Goal: Transaction & Acquisition: Purchase product/service

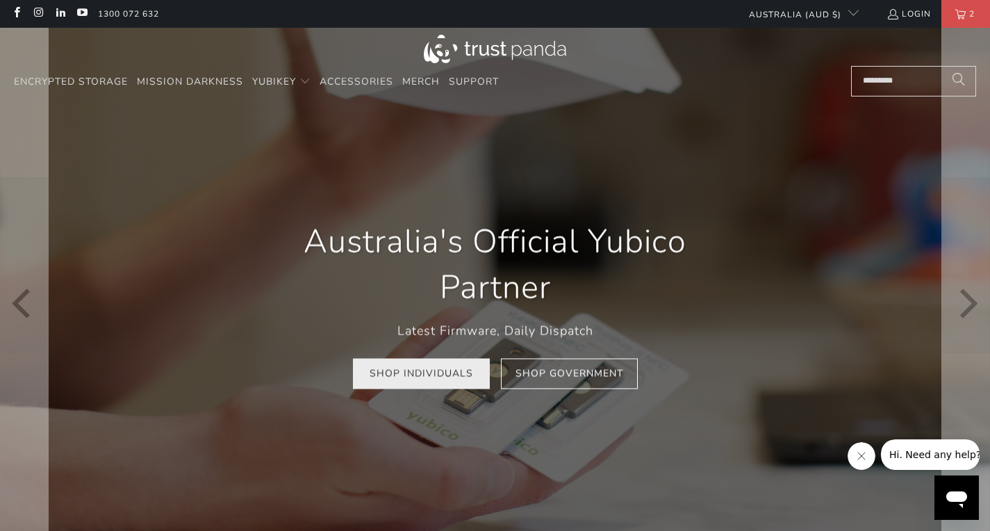
click at [413, 377] on link "Shop Individuals" at bounding box center [421, 373] width 137 height 31
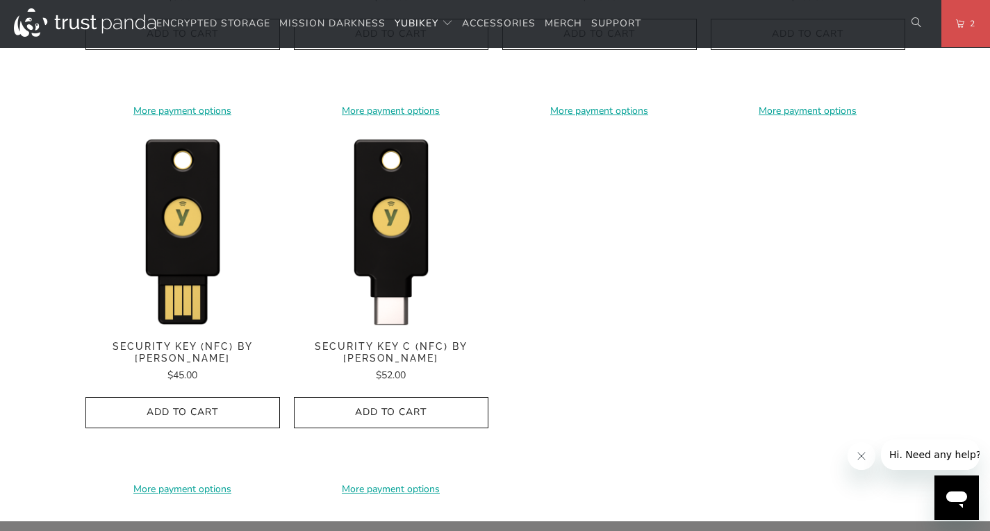
scroll to position [1364, 0]
click at [341, 338] on div "**********" at bounding box center [391, 312] width 194 height 361
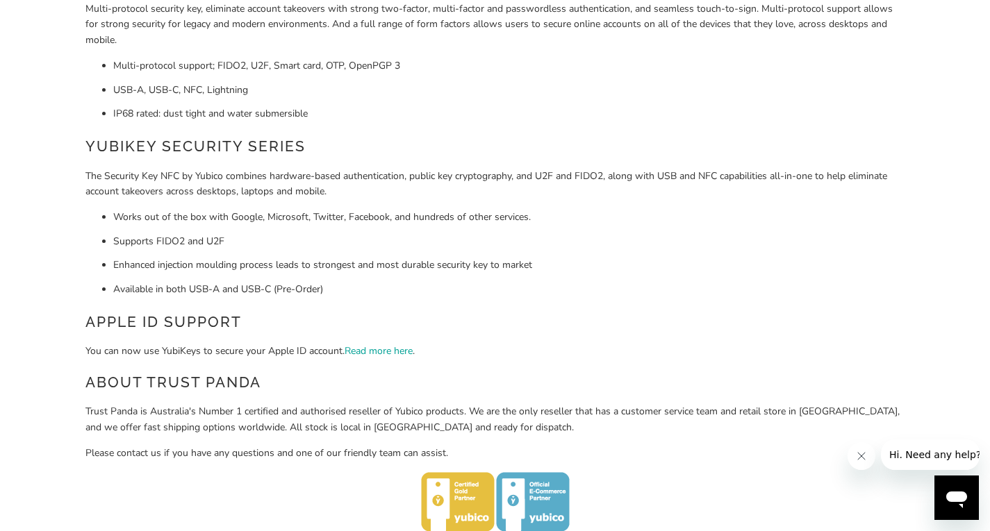
scroll to position [0, 0]
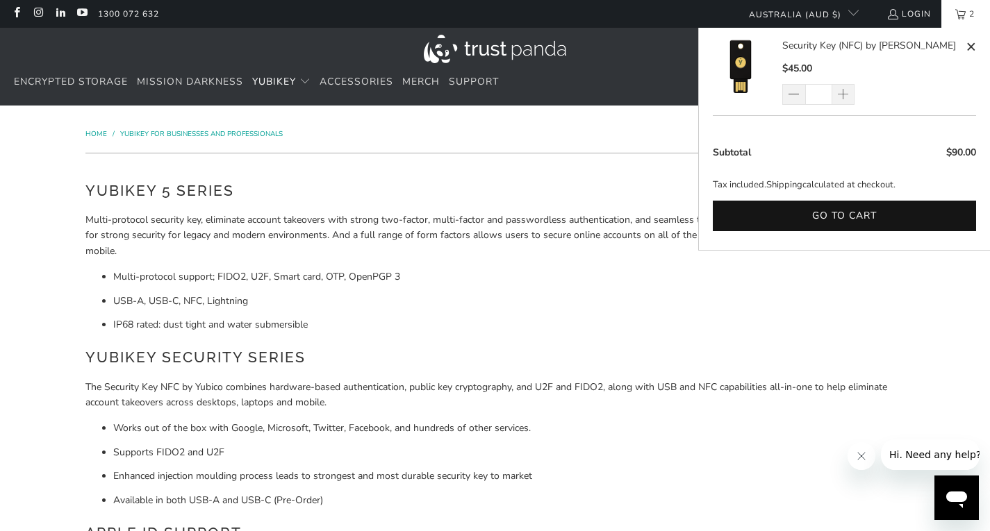
click at [954, 22] on link "2" at bounding box center [965, 14] width 49 height 28
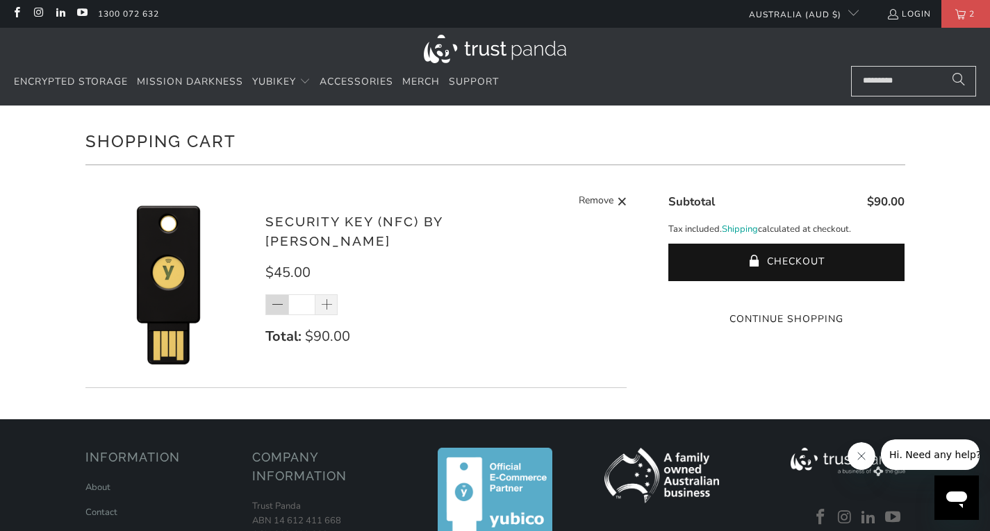
click at [269, 298] on span at bounding box center [276, 305] width 23 height 21
click at [606, 200] on span "Remove" at bounding box center [596, 201] width 35 height 17
type input "*"
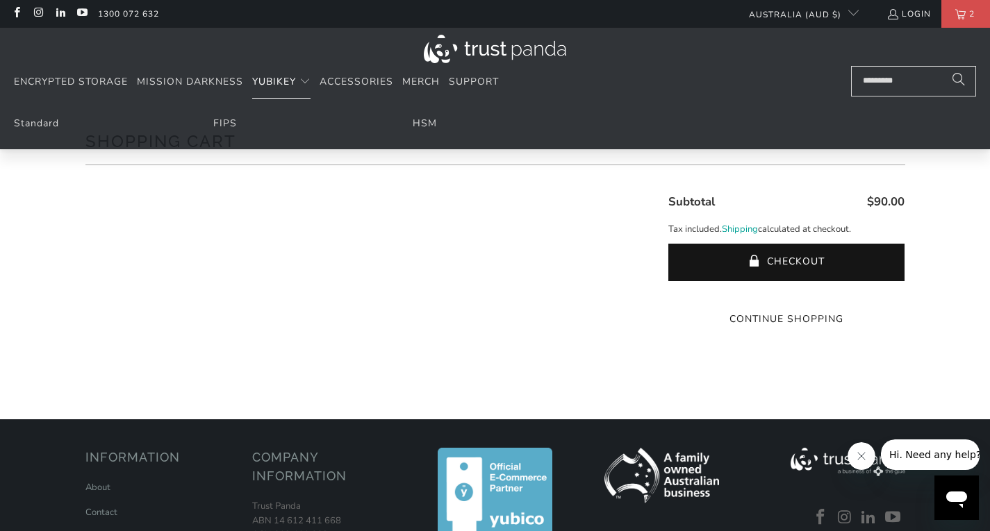
click at [290, 75] on span "YubiKey" at bounding box center [274, 81] width 44 height 13
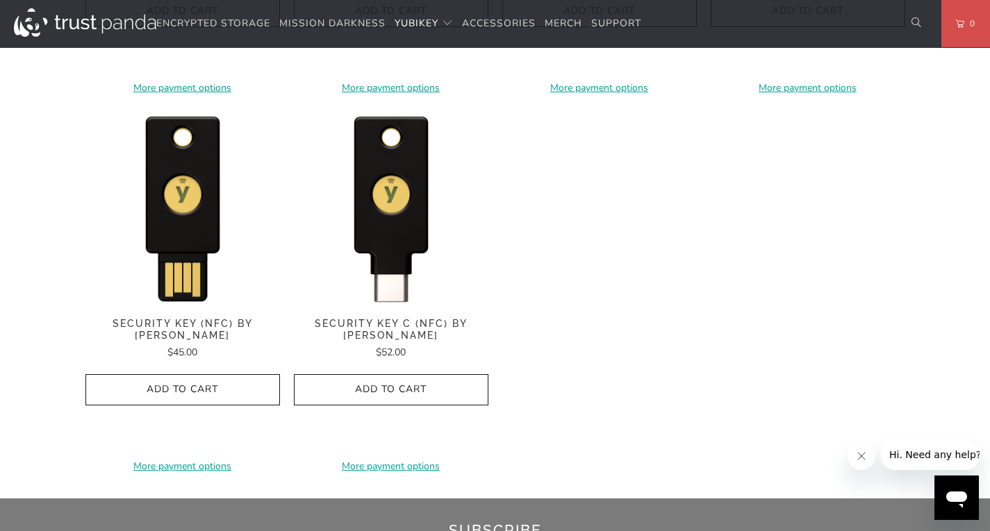
scroll to position [1388, 0]
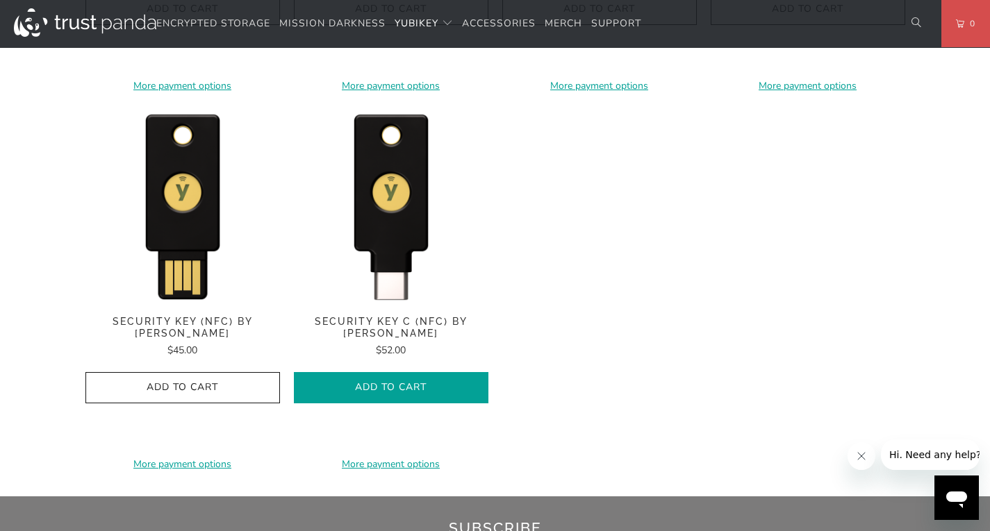
click at [317, 390] on span "Add to Cart" at bounding box center [390, 388] width 165 height 12
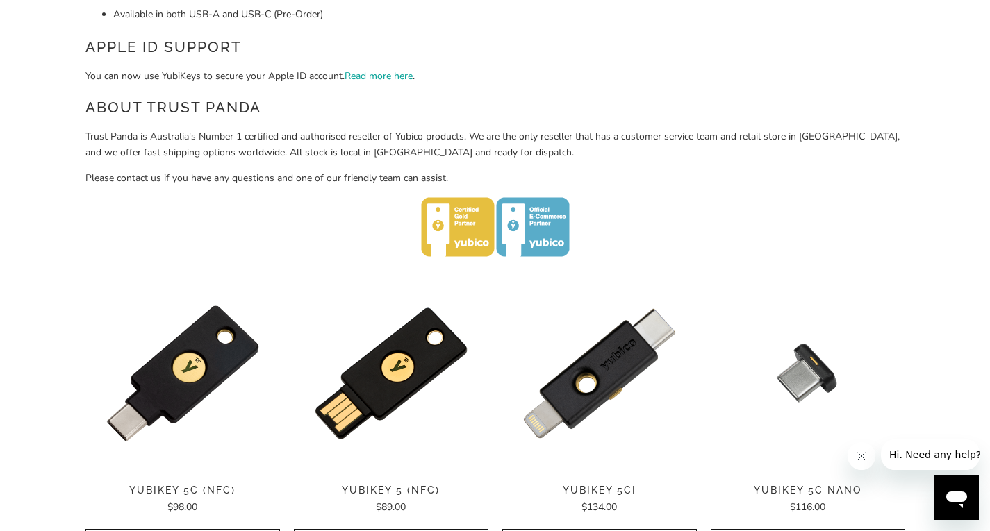
scroll to position [0, 0]
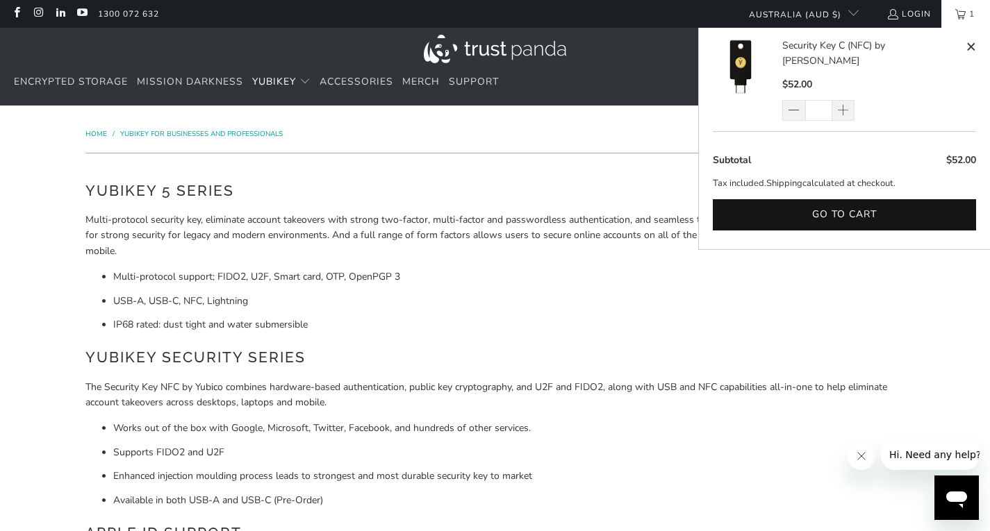
click at [625, 157] on div at bounding box center [495, 160] width 820 height 15
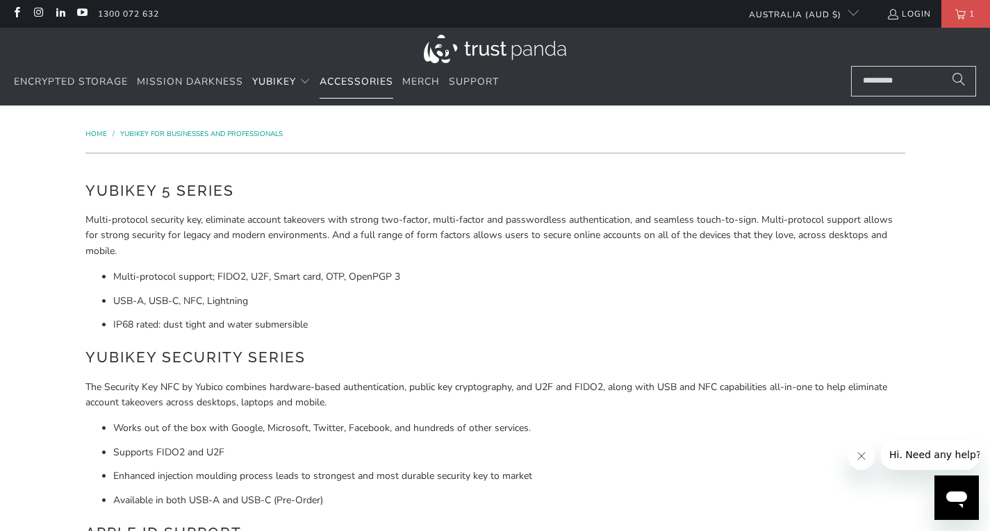
click at [372, 77] on span "Accessories" at bounding box center [357, 81] width 74 height 13
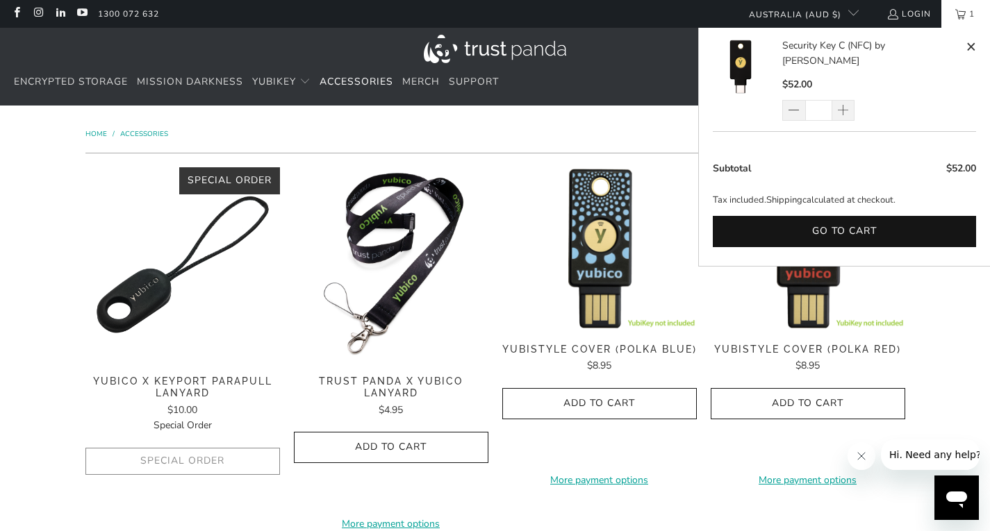
click at [959, 16] on link "1" at bounding box center [965, 14] width 49 height 28
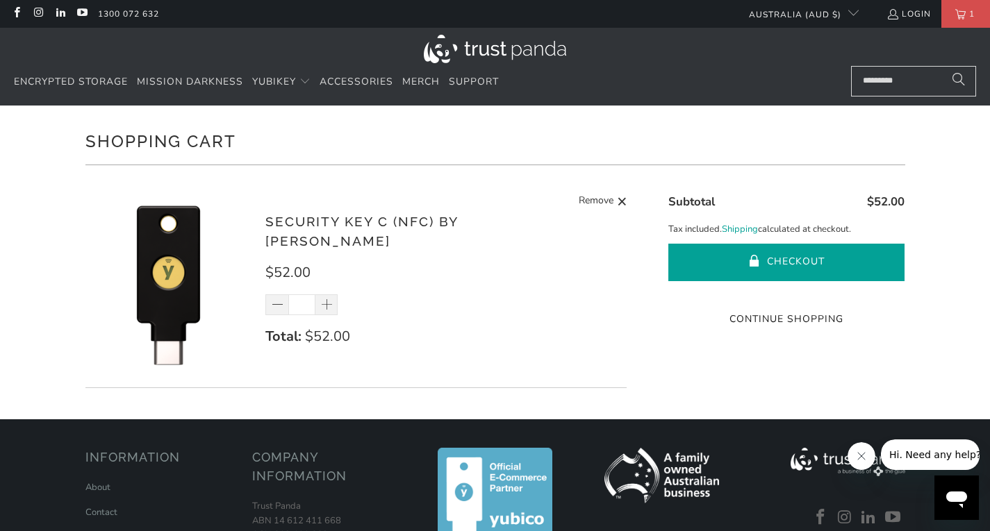
click at [720, 255] on button "Checkout" at bounding box center [786, 263] width 236 height 38
